Goal: Find specific page/section: Find specific page/section

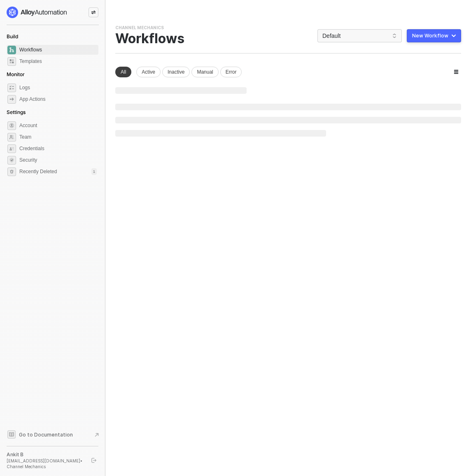
click at [91, 462] on button "button" at bounding box center [94, 461] width 10 height 10
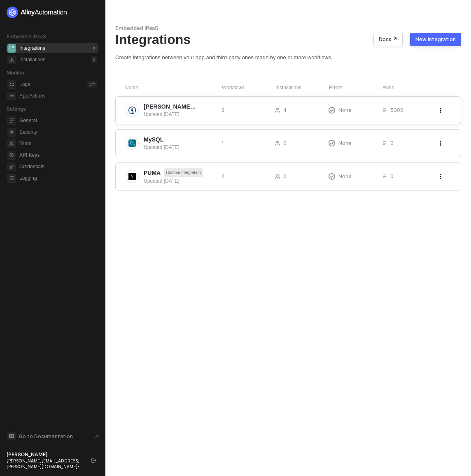
click at [195, 101] on div "[PERSON_NAME] + [PERSON_NAME] Updated [DATE] 2 4 None 5300" at bounding box center [288, 110] width 346 height 28
